Goal: Transaction & Acquisition: Purchase product/service

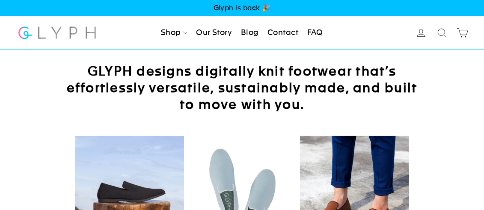
click at [423, 34] on icon at bounding box center [421, 33] width 12 height 12
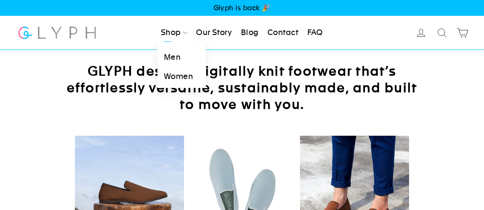
click at [170, 34] on link "Shop" at bounding box center [173, 33] width 33 height 19
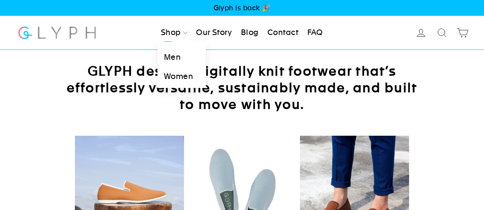
click at [171, 53] on link "Men" at bounding box center [181, 57] width 48 height 19
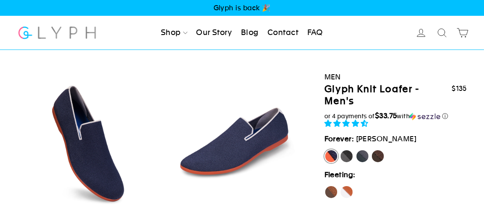
select select "highest-rating"
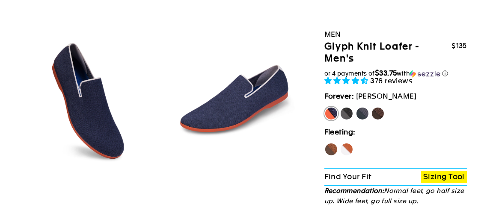
scroll to position [39, 0]
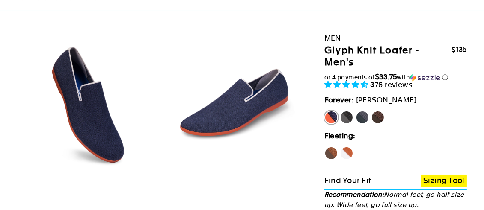
click at [345, 115] on label "Panther" at bounding box center [347, 118] width 14 height 14
click at [340, 111] on input "Panther" at bounding box center [340, 111] width 0 height 0
radio input "true"
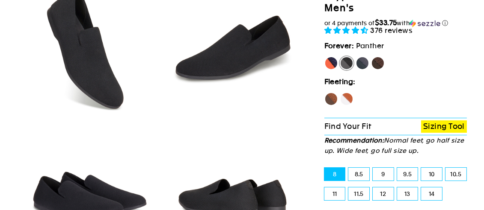
scroll to position [131, 0]
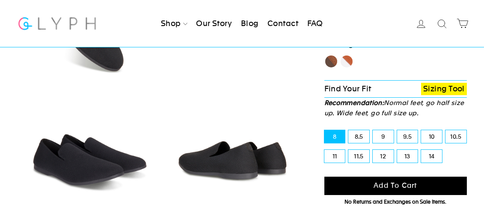
click at [409, 153] on label "13" at bounding box center [407, 156] width 21 height 13
click at [397, 151] on input "13" at bounding box center [397, 150] width 0 height 0
radio input "true"
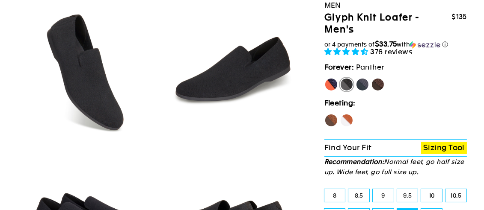
scroll to position [83, 0]
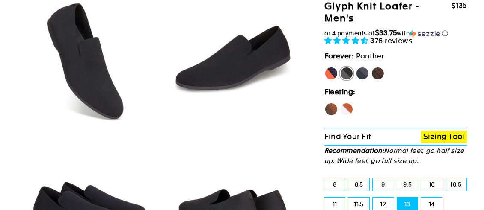
click at [377, 74] on label "Mustang" at bounding box center [378, 74] width 14 height 14
click at [371, 67] on input "Mustang" at bounding box center [371, 67] width 0 height 0
radio input "true"
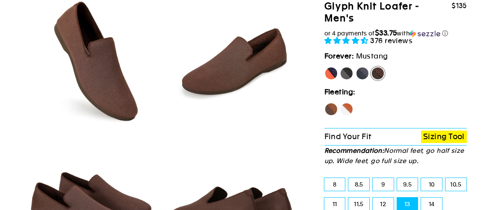
click at [347, 72] on label "Panther" at bounding box center [347, 74] width 14 height 14
click at [340, 67] on input "Panther" at bounding box center [340, 67] width 0 height 0
radio input "true"
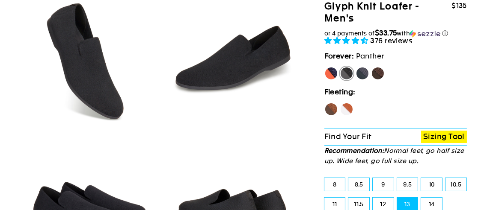
click at [361, 71] on label "Rhino" at bounding box center [362, 74] width 14 height 14
click at [356, 67] on input "Rhino" at bounding box center [355, 67] width 0 height 0
radio input "true"
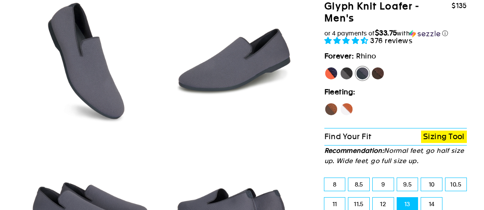
click at [343, 73] on label "Panther" at bounding box center [347, 74] width 14 height 14
click at [340, 67] on input "Panther" at bounding box center [340, 67] width 0 height 0
radio input "true"
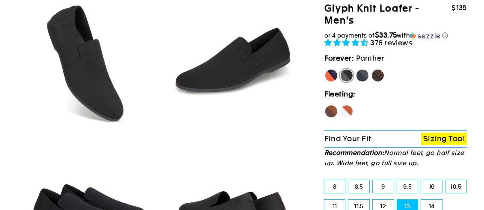
scroll to position [55, 0]
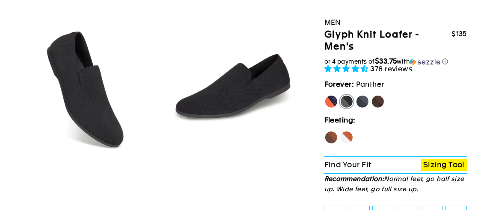
click at [360, 100] on label "Rhino" at bounding box center [362, 102] width 14 height 14
click at [356, 95] on input "Rhino" at bounding box center [355, 95] width 0 height 0
radio input "true"
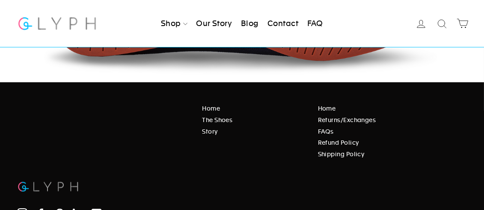
scroll to position [1414, 0]
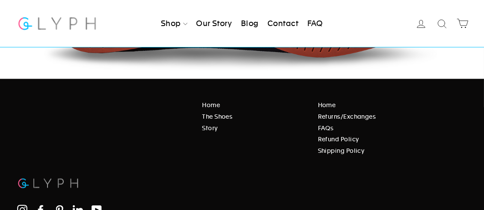
click at [219, 114] on link "The Shoes" at bounding box center [253, 116] width 103 height 9
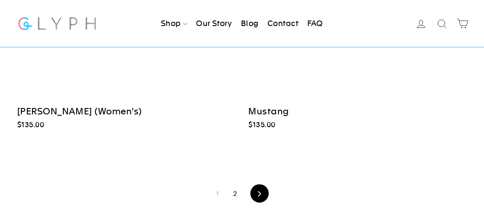
scroll to position [1671, 0]
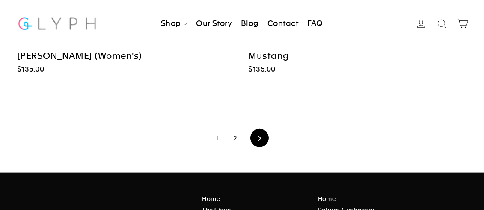
drag, startPoint x: 487, startPoint y: 20, endPoint x: 489, endPoint y: 176, distance: 156.1
click at [263, 143] on link "Next" at bounding box center [259, 138] width 16 height 18
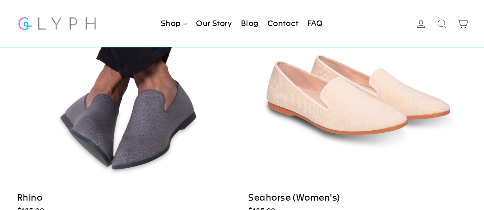
scroll to position [690, 0]
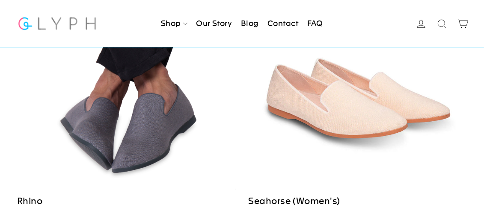
click at [122, 125] on div at bounding box center [126, 81] width 219 height 219
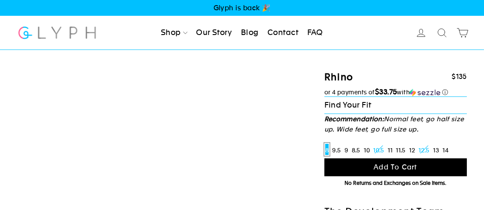
click at [440, 150] on label "13" at bounding box center [436, 149] width 8 height 13
click at [432, 144] on input "13" at bounding box center [432, 143] width 0 height 0
radio input "true"
click at [427, 151] on label "12.5" at bounding box center [424, 149] width 12 height 13
click at [418, 144] on input "12.5" at bounding box center [418, 143] width 0 height 0
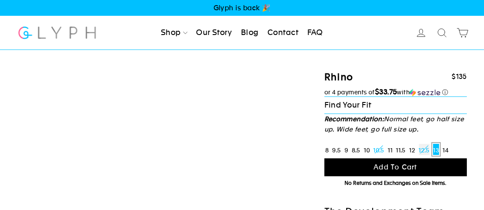
radio input "true"
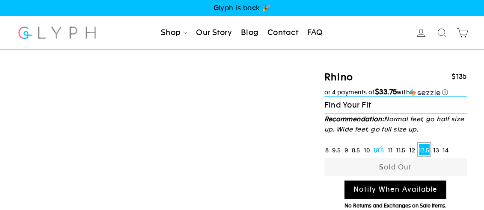
click at [438, 152] on label "13" at bounding box center [436, 149] width 8 height 13
click at [432, 144] on input "13" at bounding box center [432, 143] width 0 height 0
radio input "true"
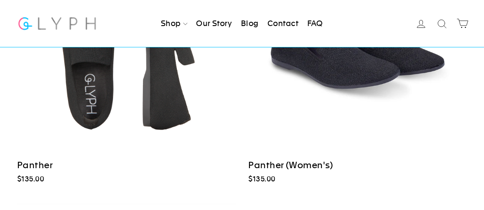
scroll to position [461, 0]
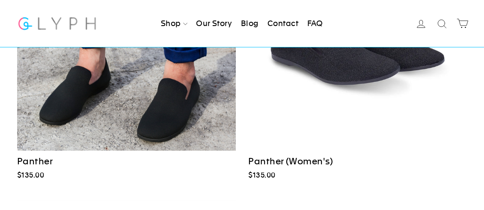
click at [37, 172] on div "$135.00" at bounding box center [126, 175] width 218 height 11
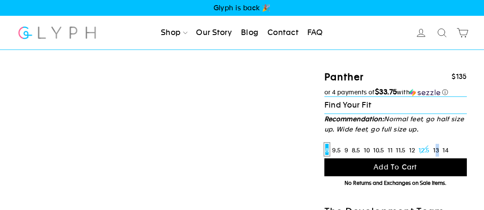
click at [439, 151] on label "13" at bounding box center [436, 149] width 8 height 13
click at [440, 152] on label "13" at bounding box center [436, 149] width 8 height 13
click at [432, 144] on input "13" at bounding box center [432, 143] width 0 height 0
radio input "true"
click at [428, 153] on label "12.5" at bounding box center [424, 149] width 12 height 13
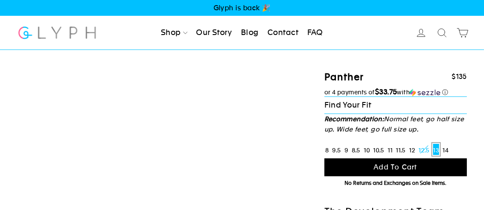
click at [418, 144] on input "12.5" at bounding box center [418, 143] width 0 height 0
radio input "true"
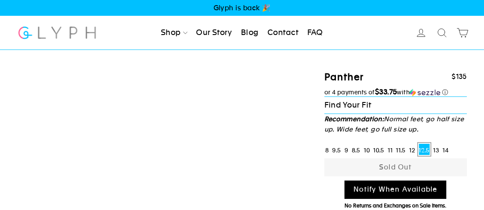
click at [439, 149] on label "13" at bounding box center [436, 149] width 8 height 13
click at [432, 144] on input "13" at bounding box center [432, 143] width 0 height 0
radio input "true"
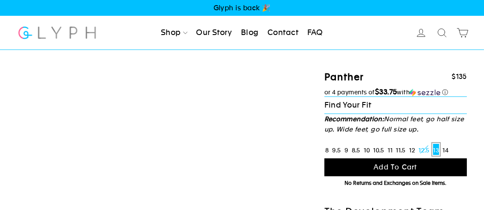
click at [403, 108] on p "Find Your Fit" at bounding box center [395, 106] width 142 height 18
click at [438, 151] on label "13" at bounding box center [436, 149] width 8 height 13
click at [432, 144] on input "13" at bounding box center [432, 143] width 0 height 0
click at [171, 58] on link "Men" at bounding box center [181, 57] width 48 height 19
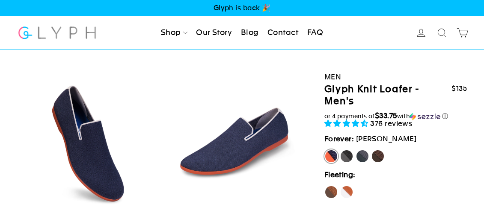
select select "highest-rating"
click at [350, 159] on label "Panther" at bounding box center [347, 157] width 14 height 14
click at [340, 150] on input "Panther" at bounding box center [340, 150] width 0 height 0
radio input "true"
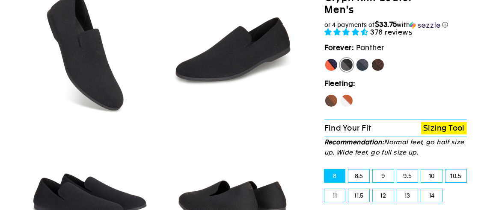
scroll to position [155, 0]
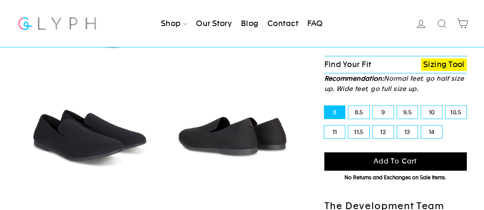
click at [411, 132] on label "13" at bounding box center [407, 132] width 21 height 13
click at [397, 126] on input "13" at bounding box center [397, 126] width 0 height 0
radio input "true"
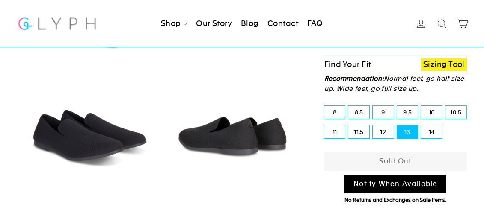
click at [384, 133] on label "12" at bounding box center [382, 132] width 21 height 13
click at [373, 126] on input "12" at bounding box center [372, 126] width 0 height 0
radio input "true"
click at [363, 130] on label "11.5" at bounding box center [358, 132] width 21 height 13
click at [348, 126] on input "11.5" at bounding box center [348, 126] width 0 height 0
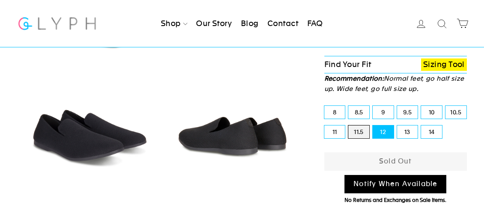
radio input "true"
click at [339, 131] on label "11" at bounding box center [334, 132] width 21 height 13
click at [325, 126] on input "11" at bounding box center [324, 126] width 0 height 0
radio input "true"
click at [411, 128] on label "13" at bounding box center [407, 132] width 21 height 13
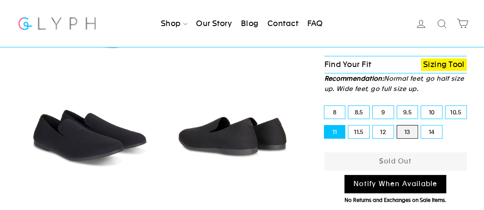
click at [397, 126] on input "13" at bounding box center [397, 126] width 0 height 0
radio input "true"
click at [435, 129] on label "14" at bounding box center [431, 132] width 21 height 13
click at [421, 126] on input "14" at bounding box center [421, 126] width 0 height 0
radio input "true"
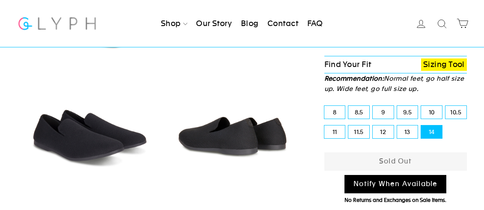
click at [432, 110] on label "10" at bounding box center [431, 112] width 21 height 13
click at [421, 106] on input "10" at bounding box center [421, 106] width 0 height 0
radio input "true"
click at [406, 107] on label "9.5" at bounding box center [407, 112] width 21 height 13
click at [397, 106] on input "9.5" at bounding box center [397, 106] width 0 height 0
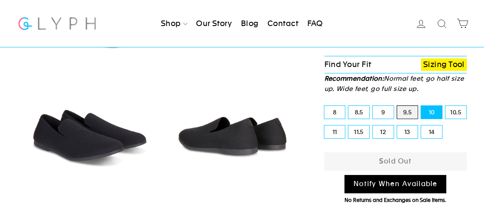
radio input "true"
click at [386, 109] on label "9" at bounding box center [382, 112] width 21 height 13
click at [373, 106] on input "9" at bounding box center [372, 106] width 0 height 0
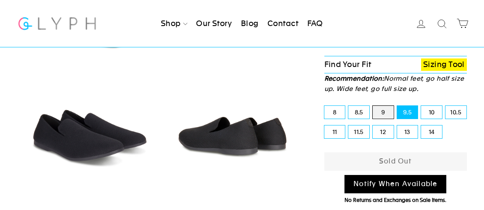
radio input "true"
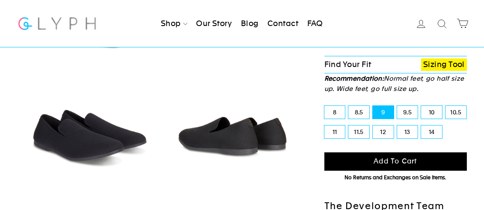
click at [407, 133] on label "13" at bounding box center [407, 132] width 21 height 13
click at [397, 126] on input "13" at bounding box center [397, 126] width 0 height 0
radio input "true"
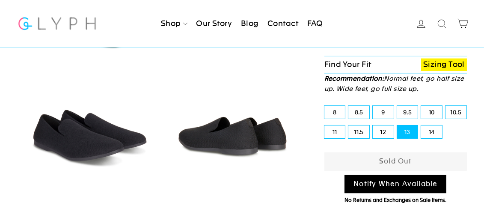
click at [396, 185] on link "Notify When Available" at bounding box center [395, 184] width 102 height 18
select select "19438320320569"
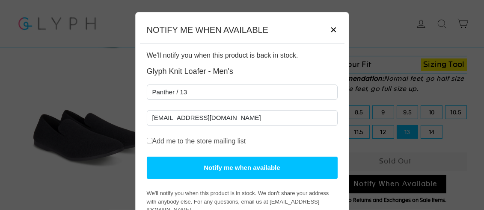
click at [147, 142] on input "Add me to the store mailing list" at bounding box center [150, 141] width 6 height 6
checkbox input "true"
click at [218, 165] on button "Notify me when available" at bounding box center [242, 168] width 191 height 23
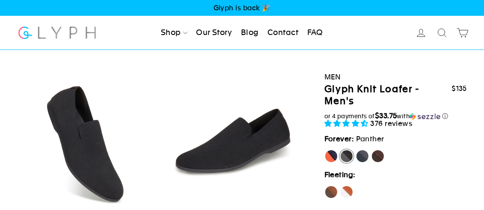
click at [344, 158] on label "Panther" at bounding box center [347, 157] width 14 height 14
click at [340, 150] on input "Panther" at bounding box center [340, 150] width 0 height 0
click at [361, 154] on label "Rhino" at bounding box center [362, 157] width 14 height 14
click at [356, 150] on input "Rhino" at bounding box center [355, 150] width 0 height 0
radio input "true"
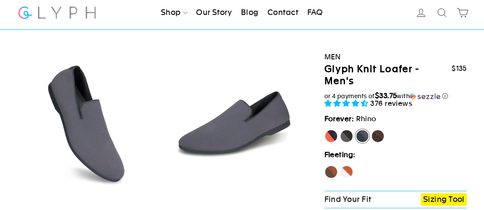
scroll to position [69, 0]
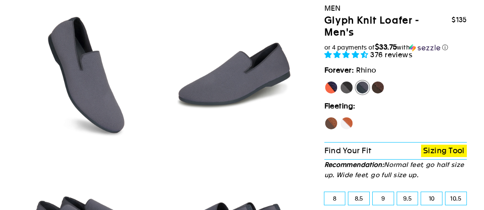
click at [378, 86] on label "Mustang" at bounding box center [378, 88] width 14 height 14
click at [371, 81] on input "Mustang" at bounding box center [371, 81] width 0 height 0
radio input "true"
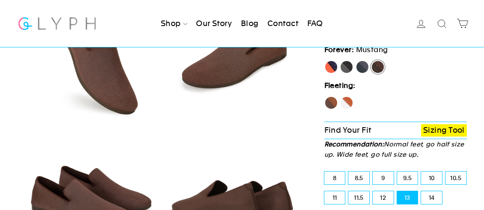
scroll to position [33, 0]
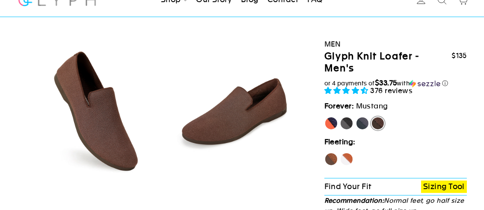
click at [362, 124] on label "Rhino" at bounding box center [362, 124] width 14 height 14
click at [356, 117] on input "Rhino" at bounding box center [355, 117] width 0 height 0
radio input "true"
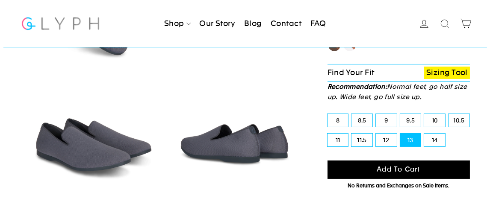
scroll to position [155, 0]
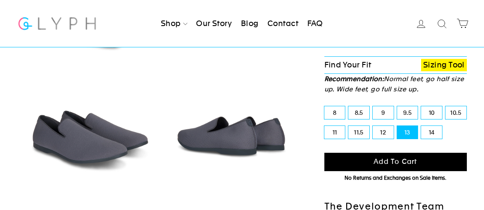
click at [386, 162] on span "Add to cart" at bounding box center [395, 162] width 44 height 8
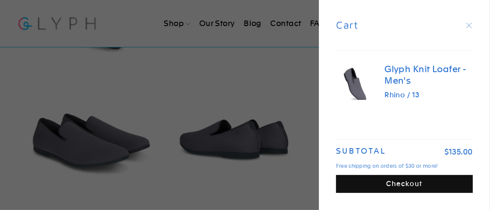
click at [404, 186] on button "Checkout" at bounding box center [404, 184] width 137 height 18
